Goal: Navigation & Orientation: Understand site structure

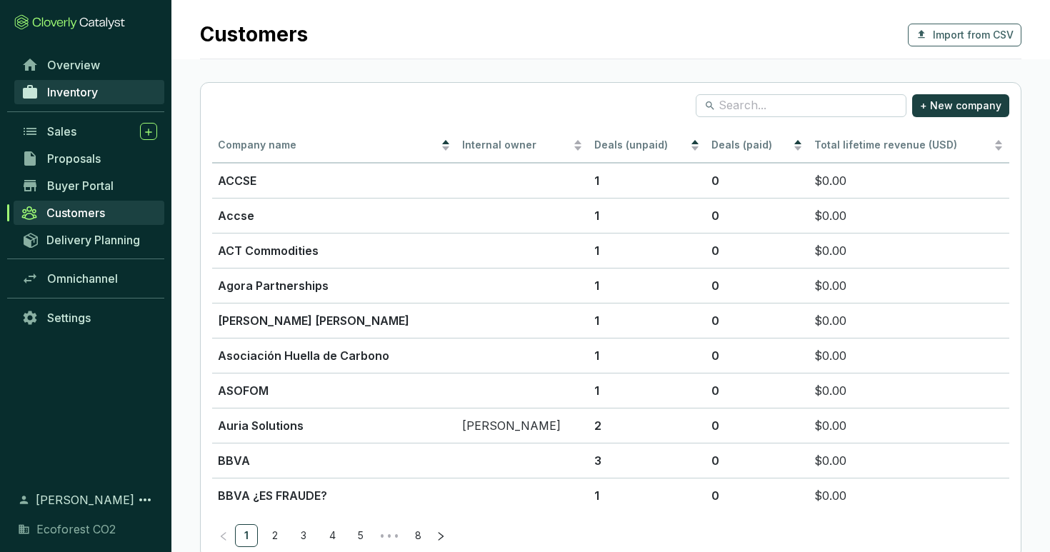
click at [116, 86] on link "Inventory" at bounding box center [89, 92] width 150 height 24
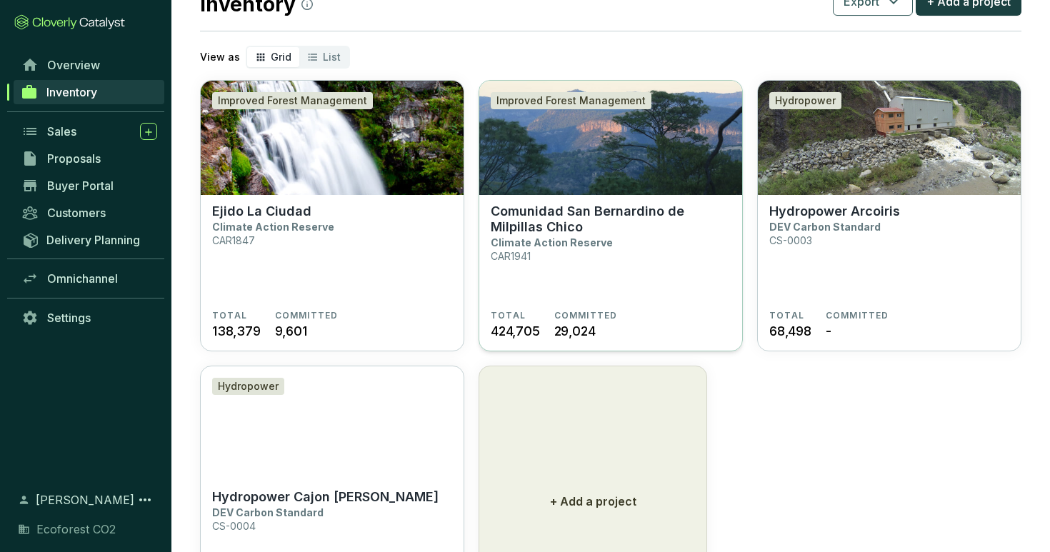
scroll to position [49, 0]
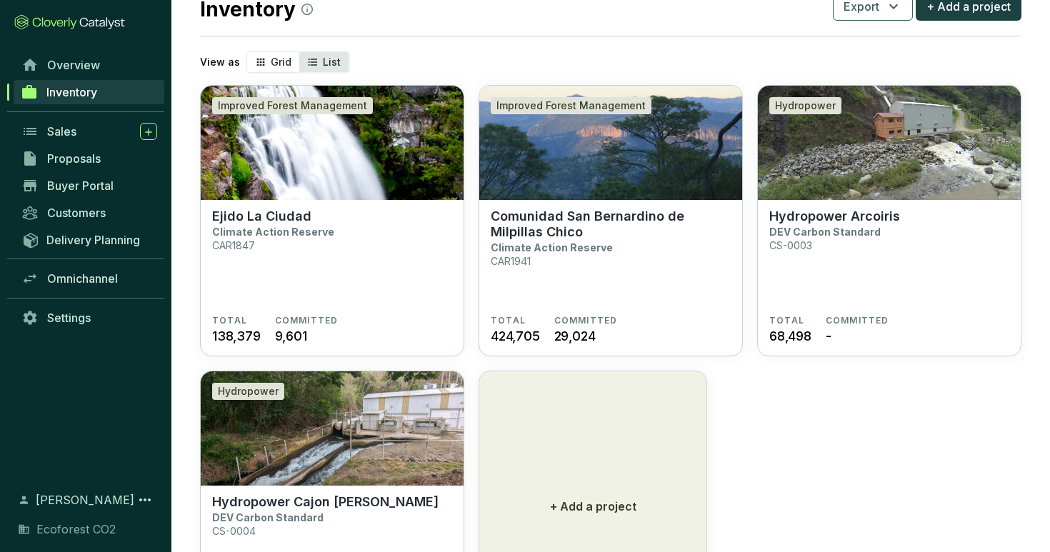
click at [311, 64] on icon "segmented control" at bounding box center [312, 62] width 11 height 17
click at [299, 52] on input "List" at bounding box center [299, 52] width 0 height 0
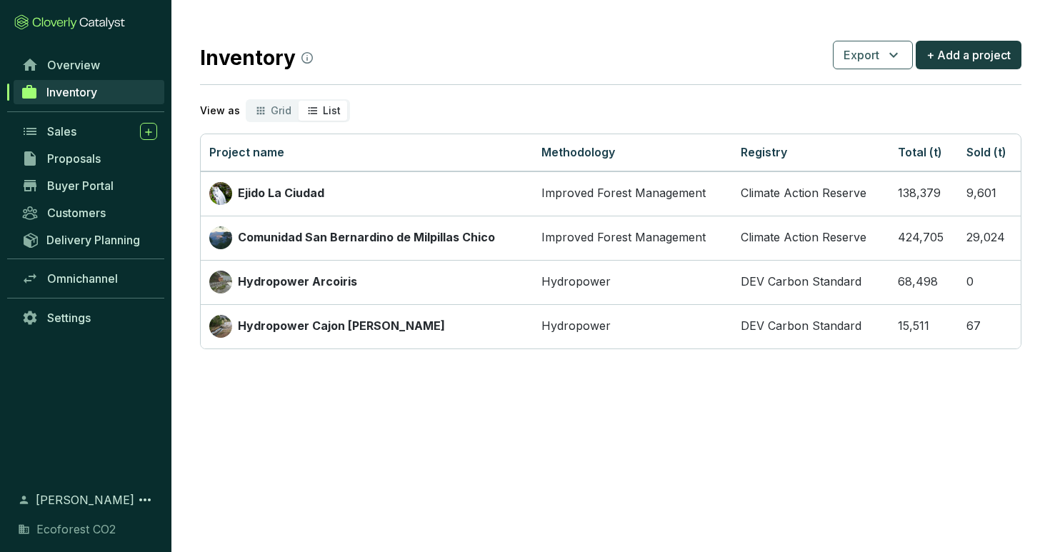
scroll to position [0, 0]
click at [282, 107] on span "Grid" at bounding box center [281, 110] width 21 height 12
click at [247, 101] on input "Grid" at bounding box center [247, 101] width 0 height 0
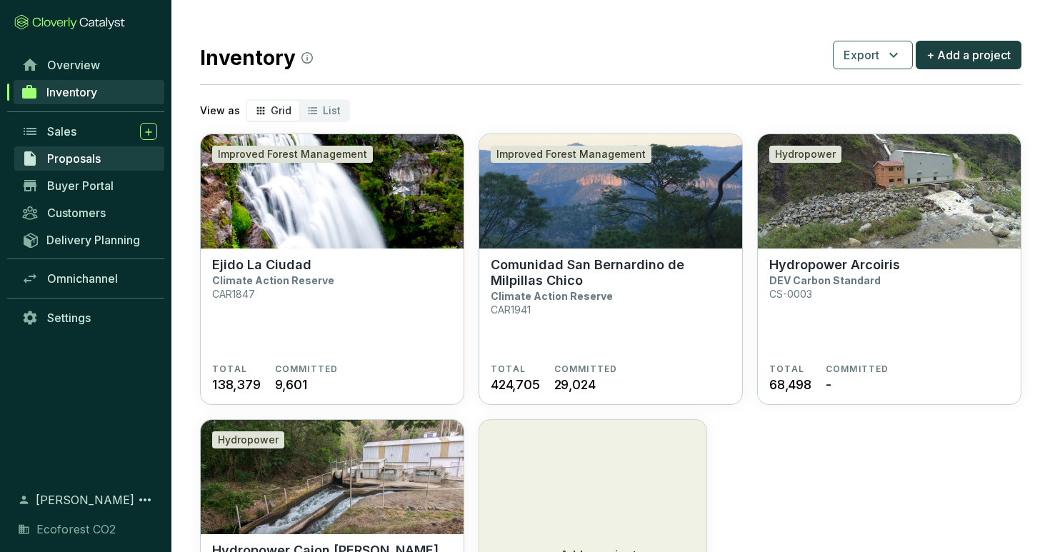
click at [104, 153] on link "Proposals" at bounding box center [89, 158] width 150 height 24
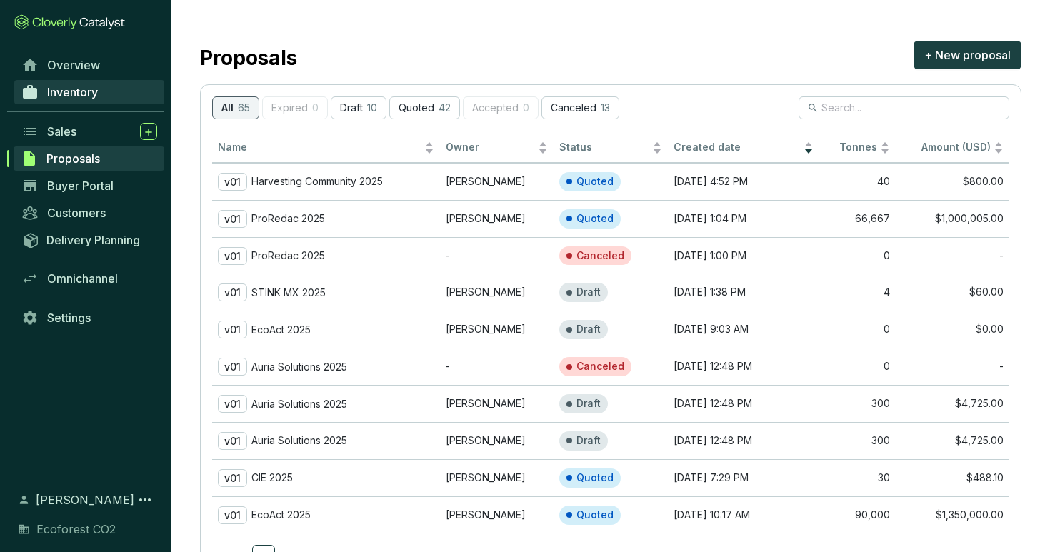
click at [78, 89] on span "Inventory" at bounding box center [72, 92] width 51 height 14
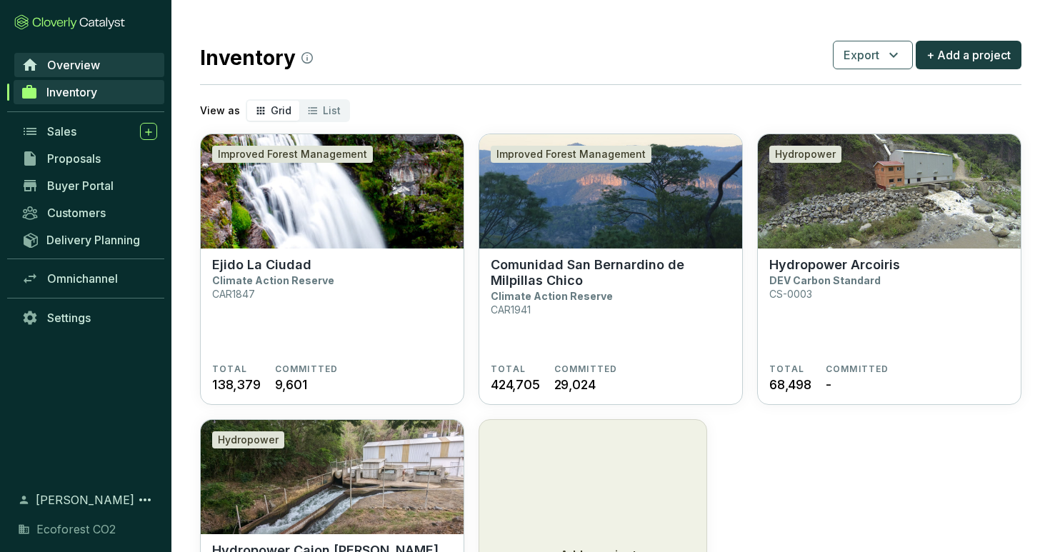
click at [93, 69] on span "Overview" at bounding box center [73, 65] width 53 height 14
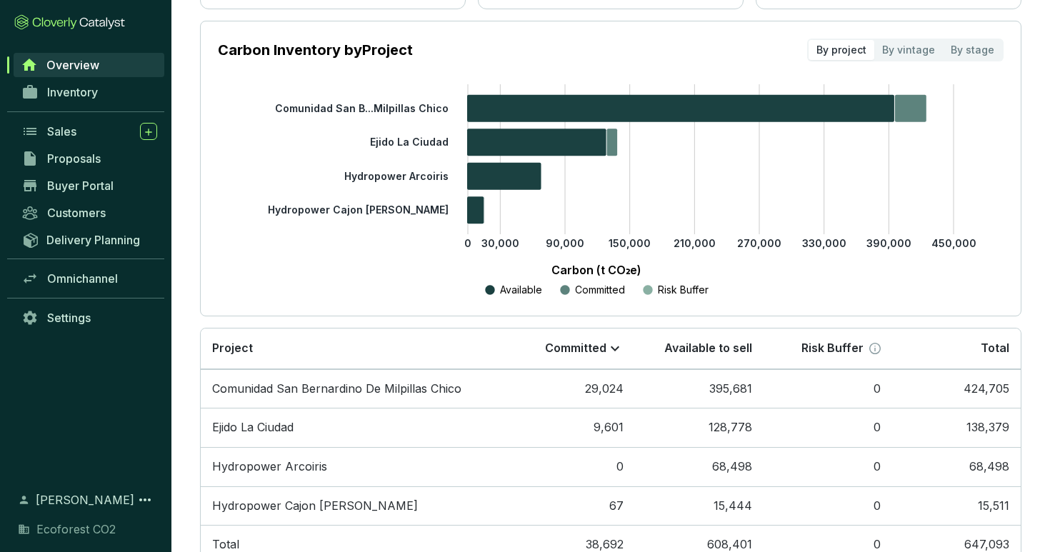
scroll to position [248, 0]
